Goal: Check status

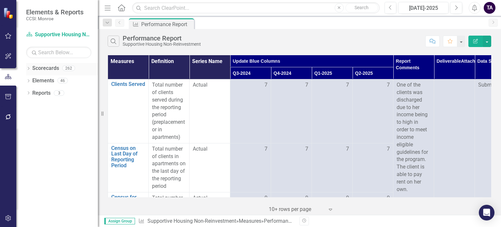
click at [29, 68] on icon "Dropdown" at bounding box center [28, 69] width 5 height 4
click at [30, 79] on icon "Dropdown" at bounding box center [31, 80] width 5 height 4
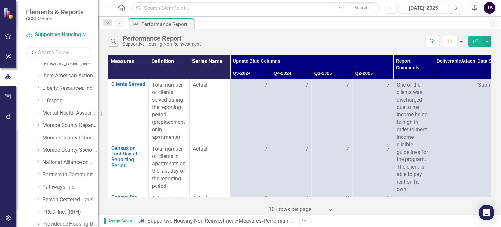
scroll to position [202, 0]
click at [37, 74] on div "Dropdown" at bounding box center [38, 77] width 5 height 6
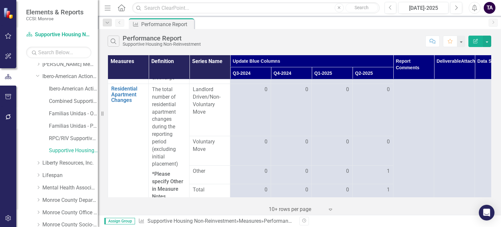
scroll to position [587, 0]
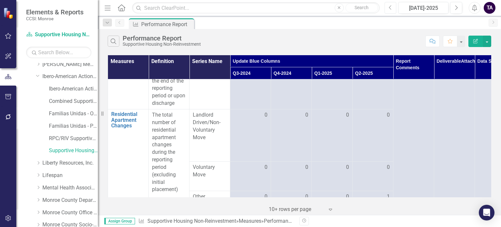
click at [394, 4] on button "Previous" at bounding box center [391, 8] width 12 height 12
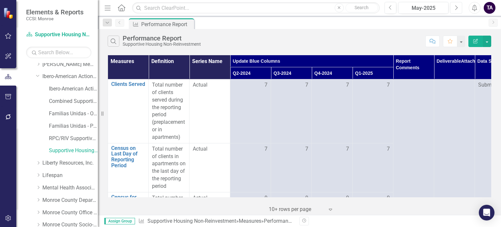
click at [457, 7] on icon "Next" at bounding box center [457, 8] width 4 height 6
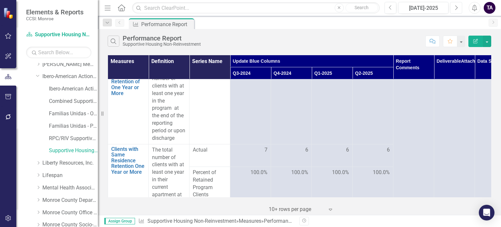
scroll to position [463, 0]
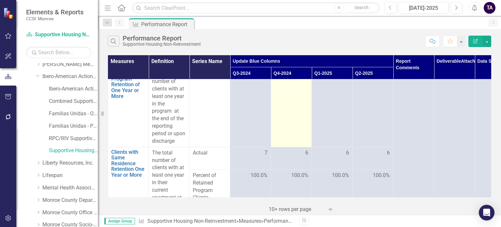
drag, startPoint x: 328, startPoint y: 149, endPoint x: 308, endPoint y: 138, distance: 22.5
click at [308, 138] on td "6" at bounding box center [291, 107] width 41 height 79
